Goal: Information Seeking & Learning: Check status

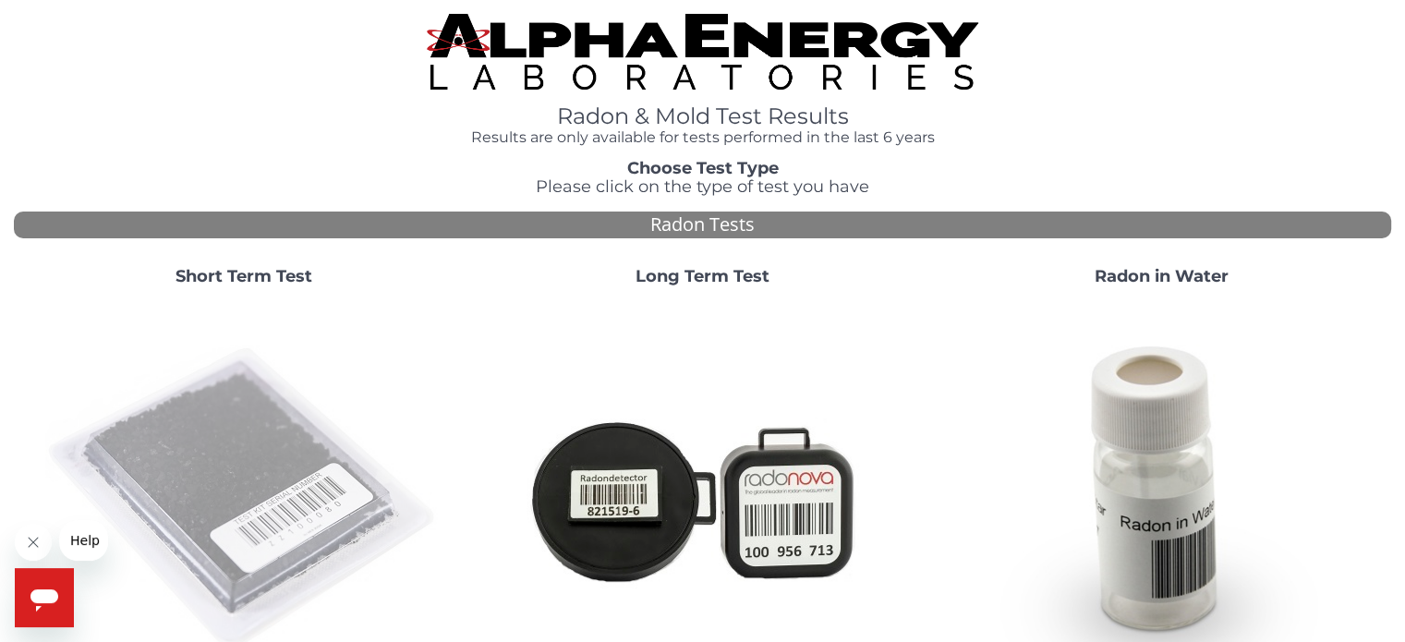
click at [240, 434] on img at bounding box center [243, 498] width 397 height 397
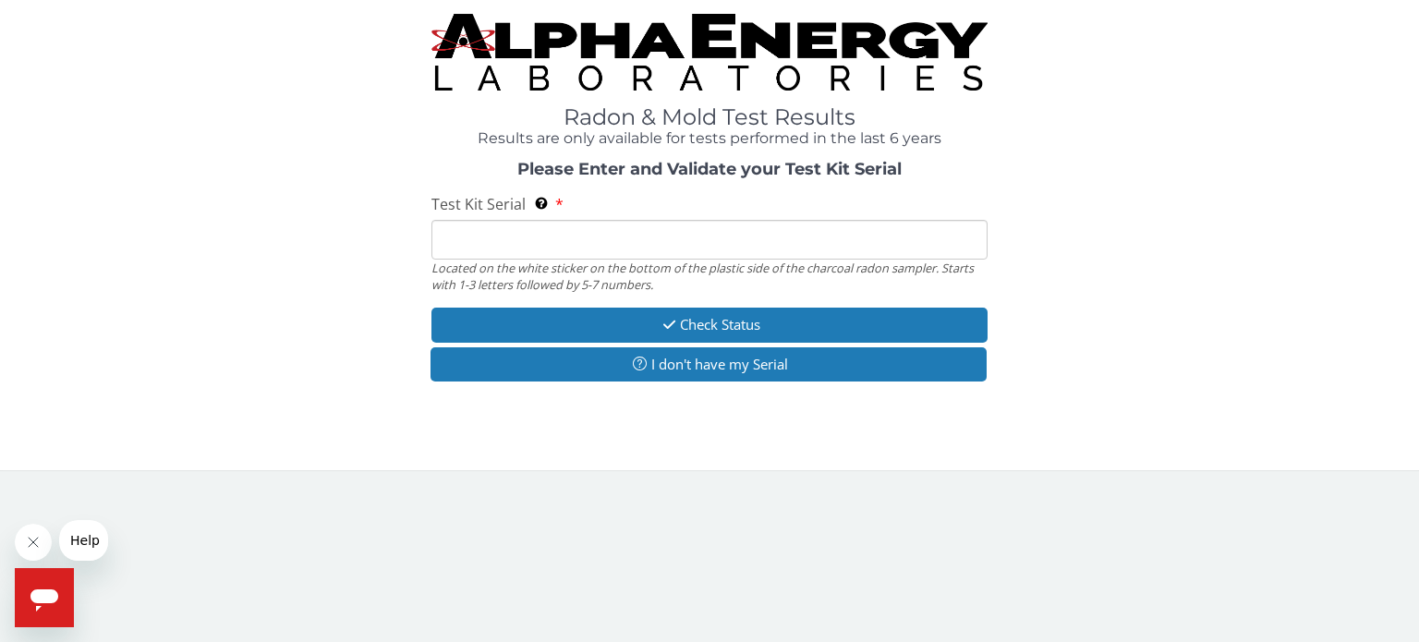
click at [481, 237] on input "Test Kit Serial Located on the white sticker on the bottom of the plastic side …" at bounding box center [709, 240] width 556 height 40
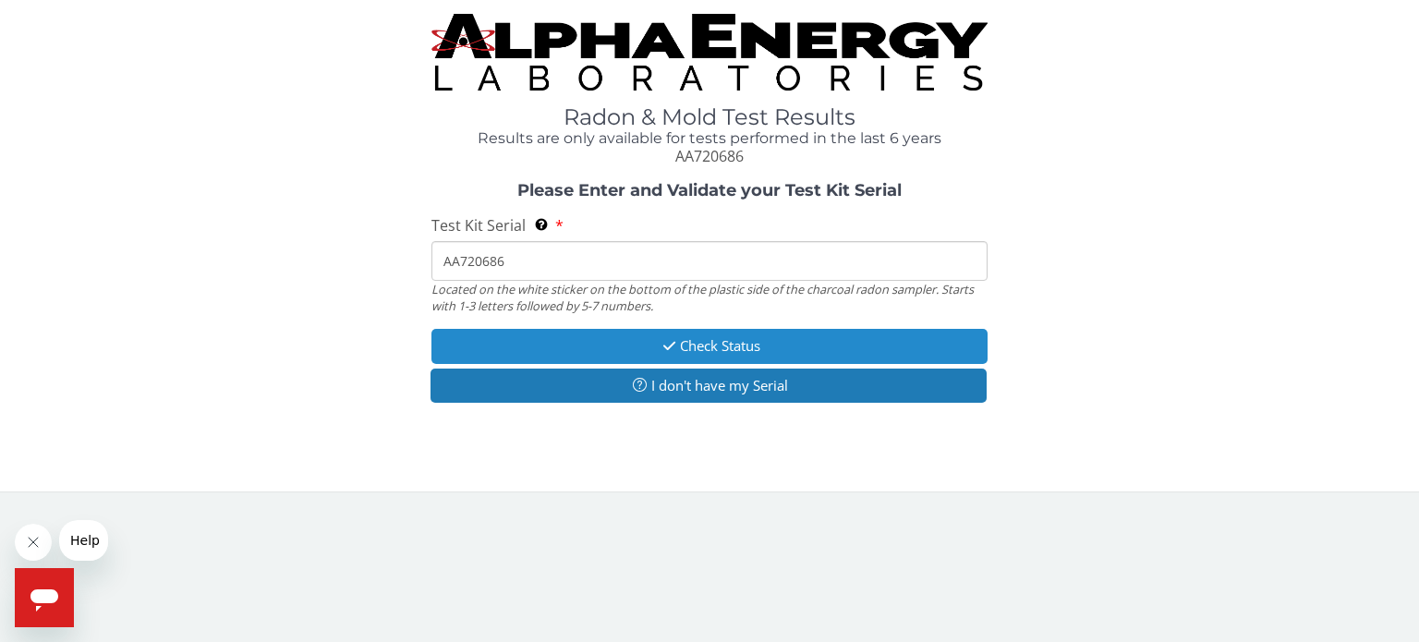
type input "AA720686"
click at [711, 346] on button "Check Status" at bounding box center [709, 346] width 556 height 34
